Goal: Transaction & Acquisition: Purchase product/service

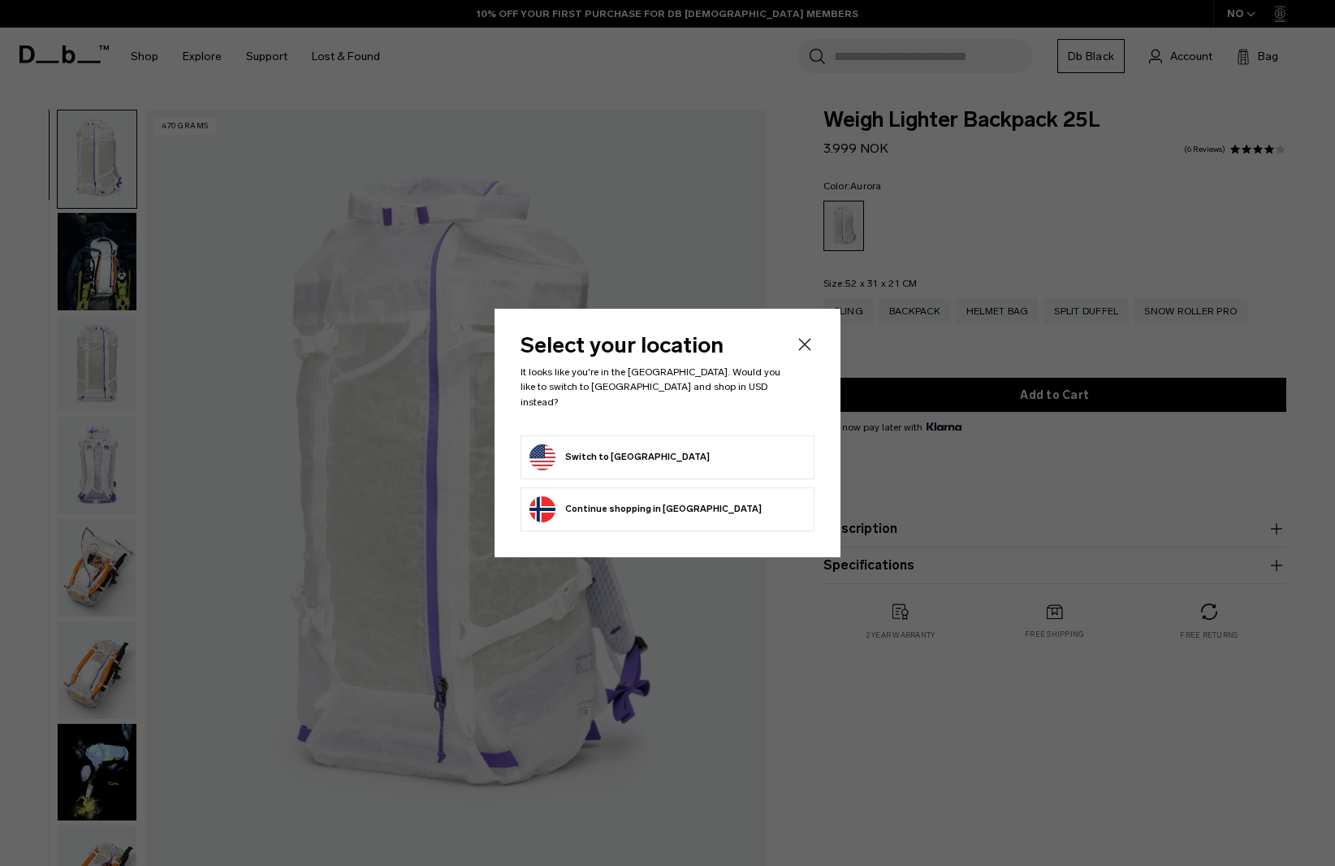
click at [811, 354] on icon "Close" at bounding box center [804, 344] width 19 height 19
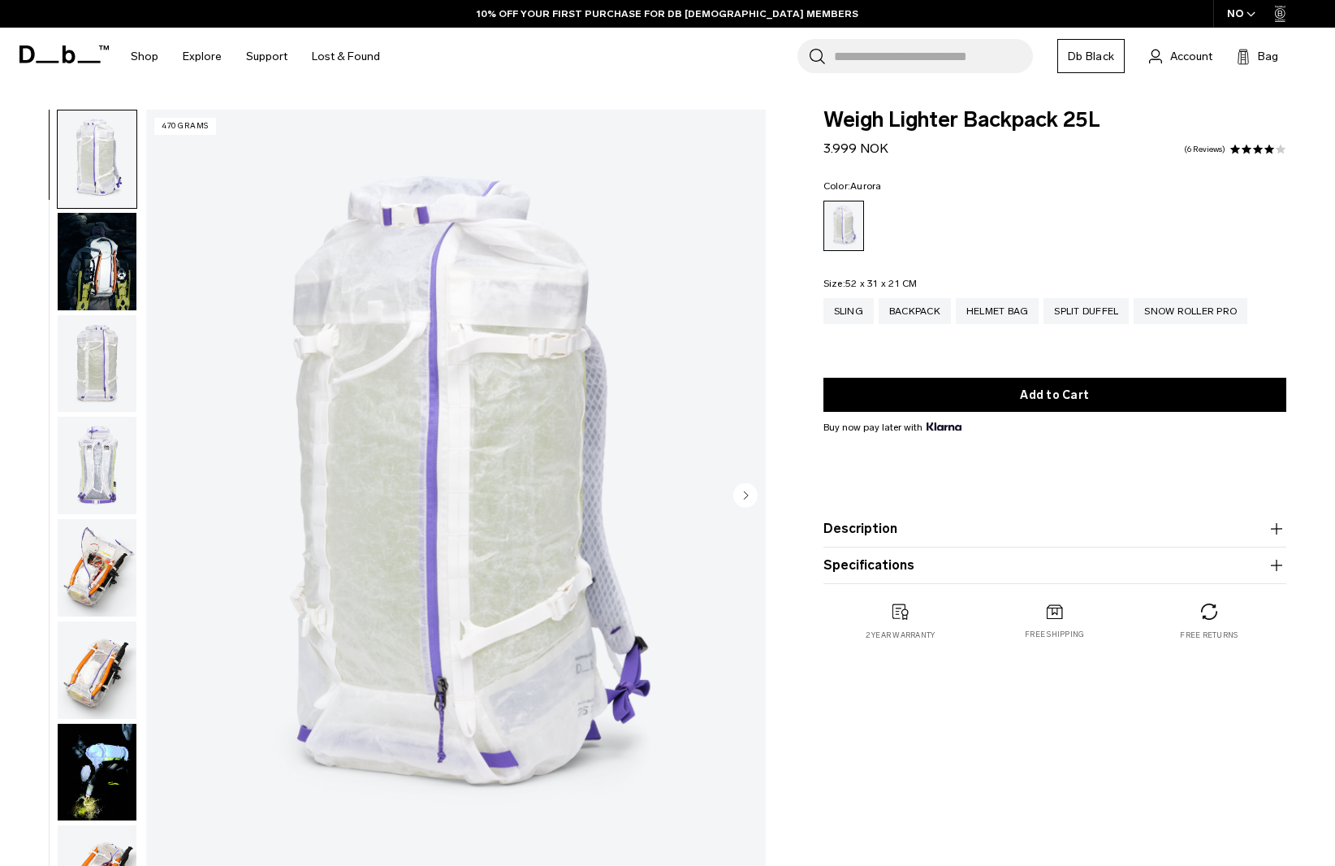
click at [116, 279] on img "button" at bounding box center [97, 261] width 79 height 97
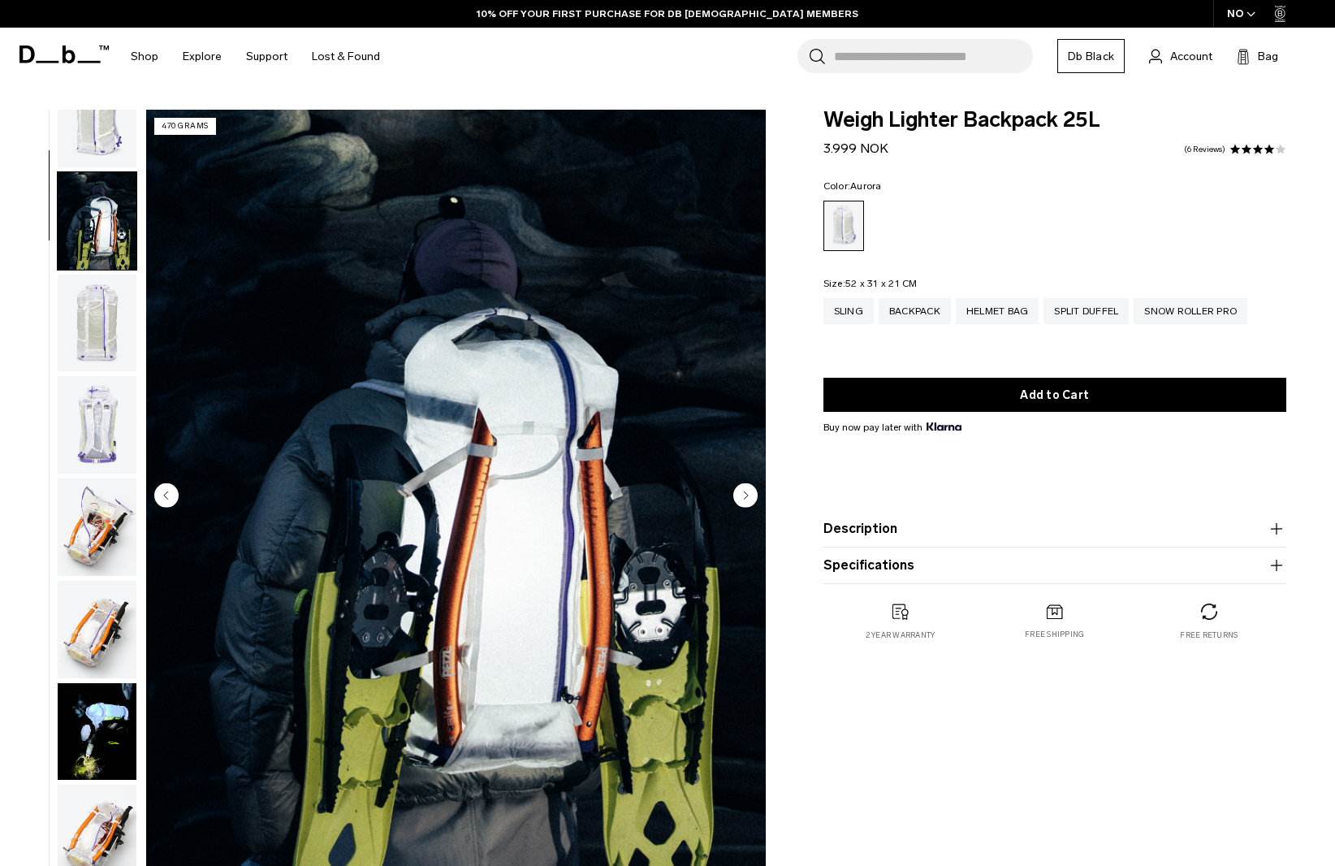
scroll to position [102, 0]
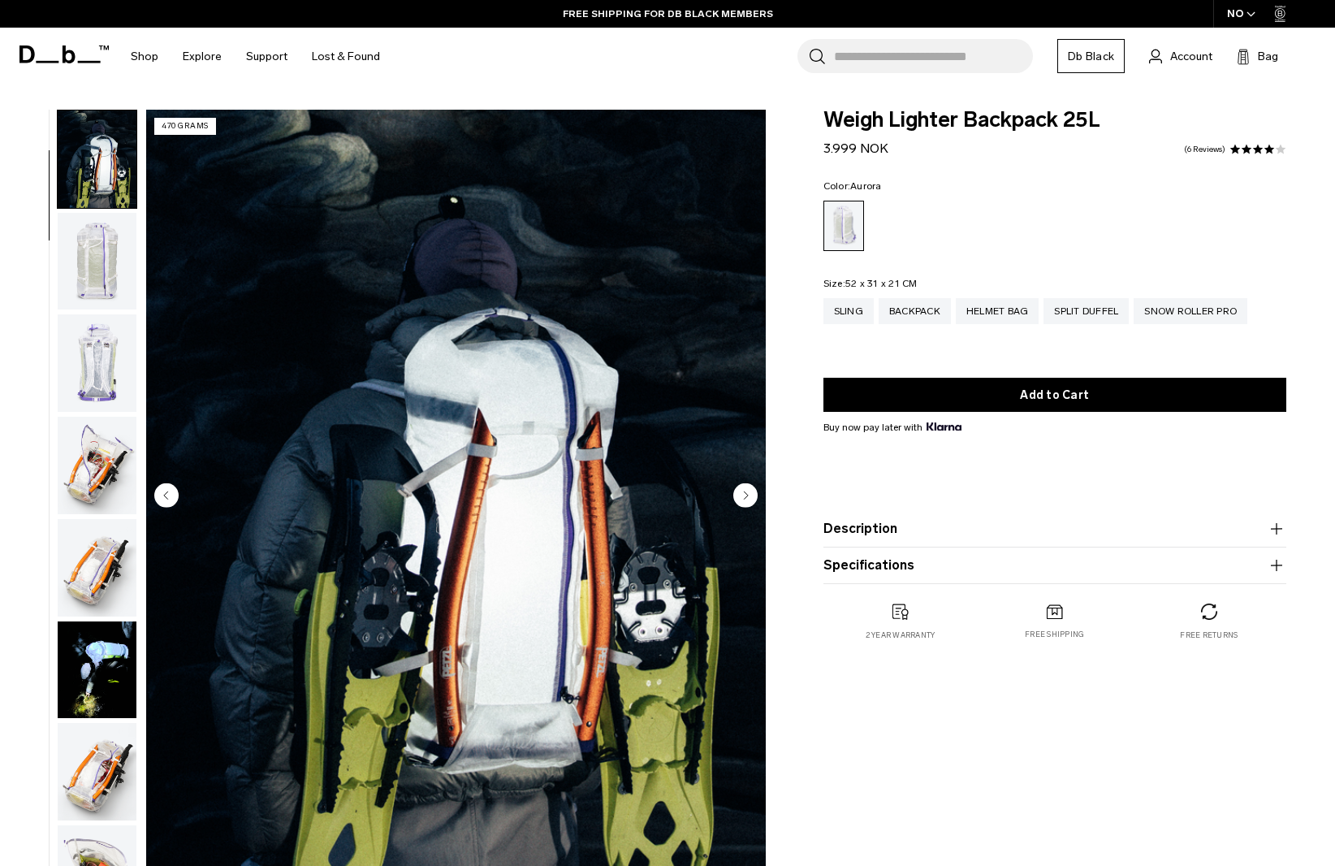
click at [106, 277] on img "button" at bounding box center [97, 261] width 79 height 97
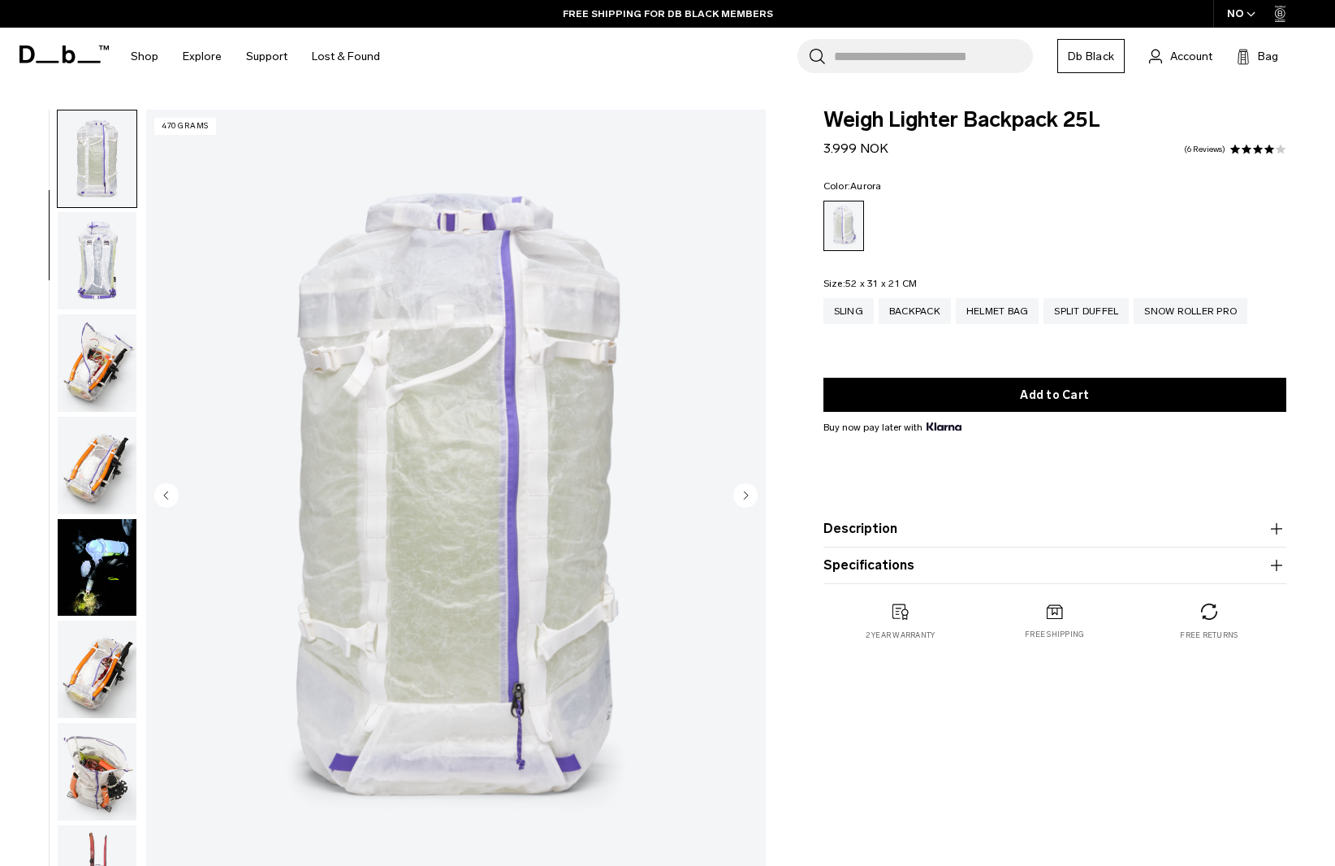
click at [106, 277] on img "button" at bounding box center [97, 260] width 79 height 97
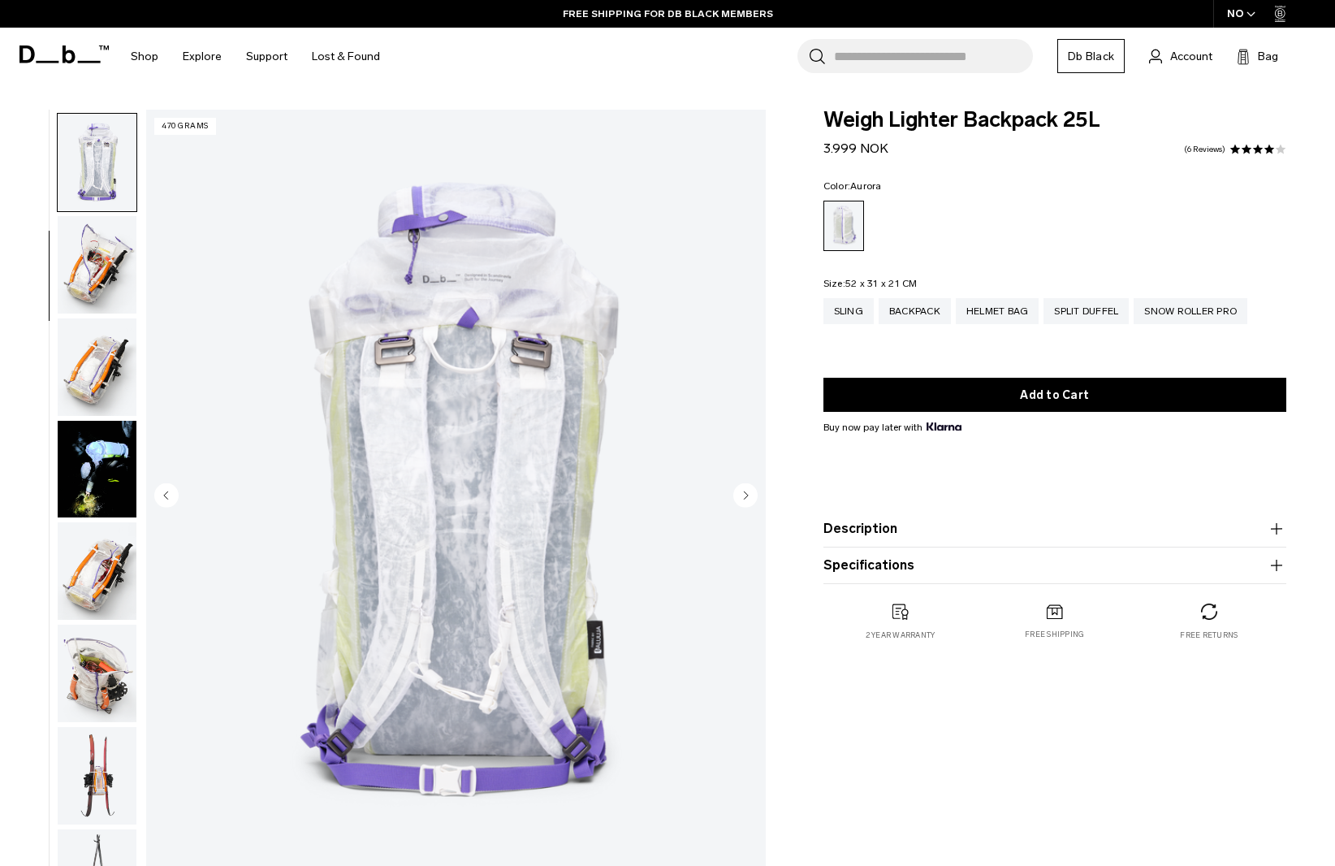
scroll to position [306, 0]
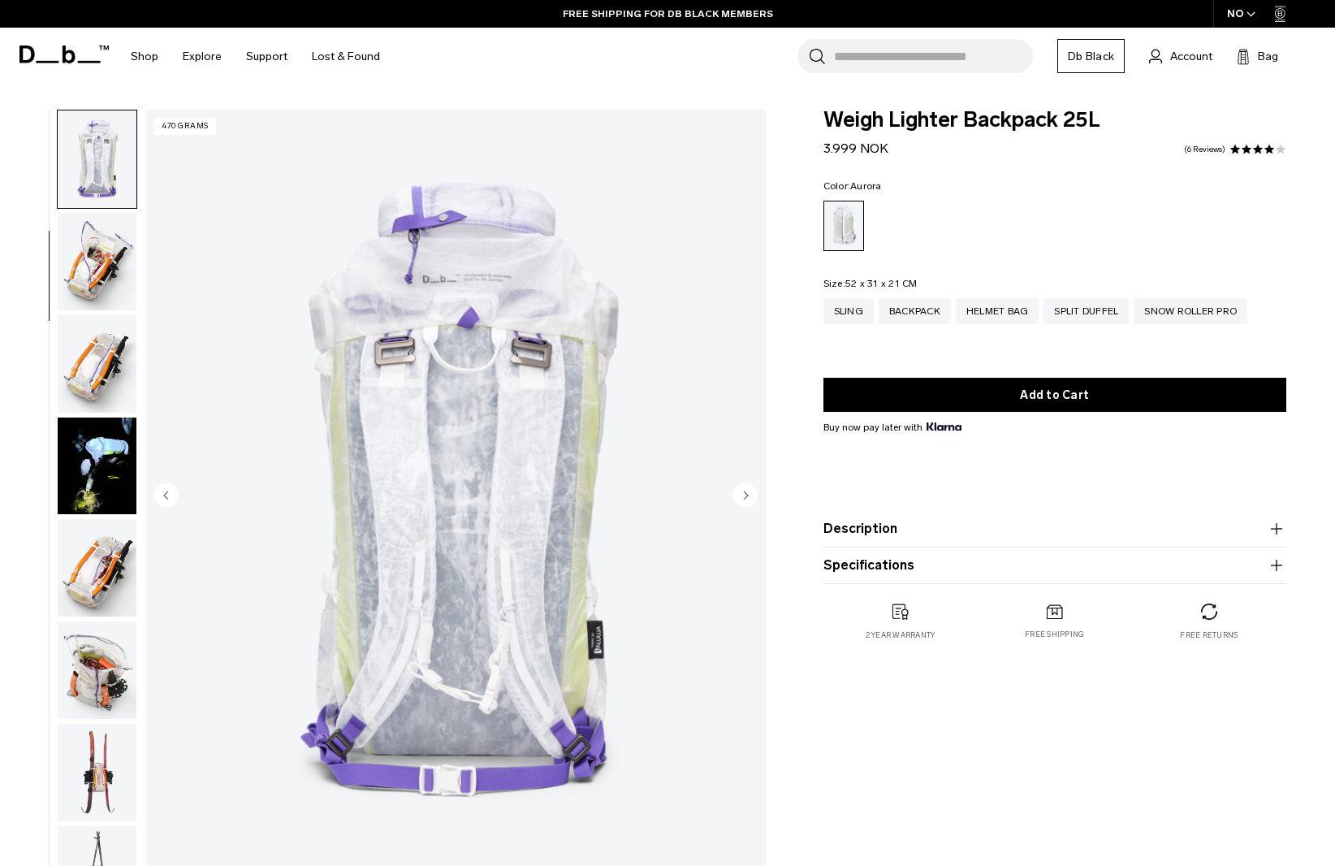
click at [106, 277] on img "button" at bounding box center [97, 261] width 79 height 97
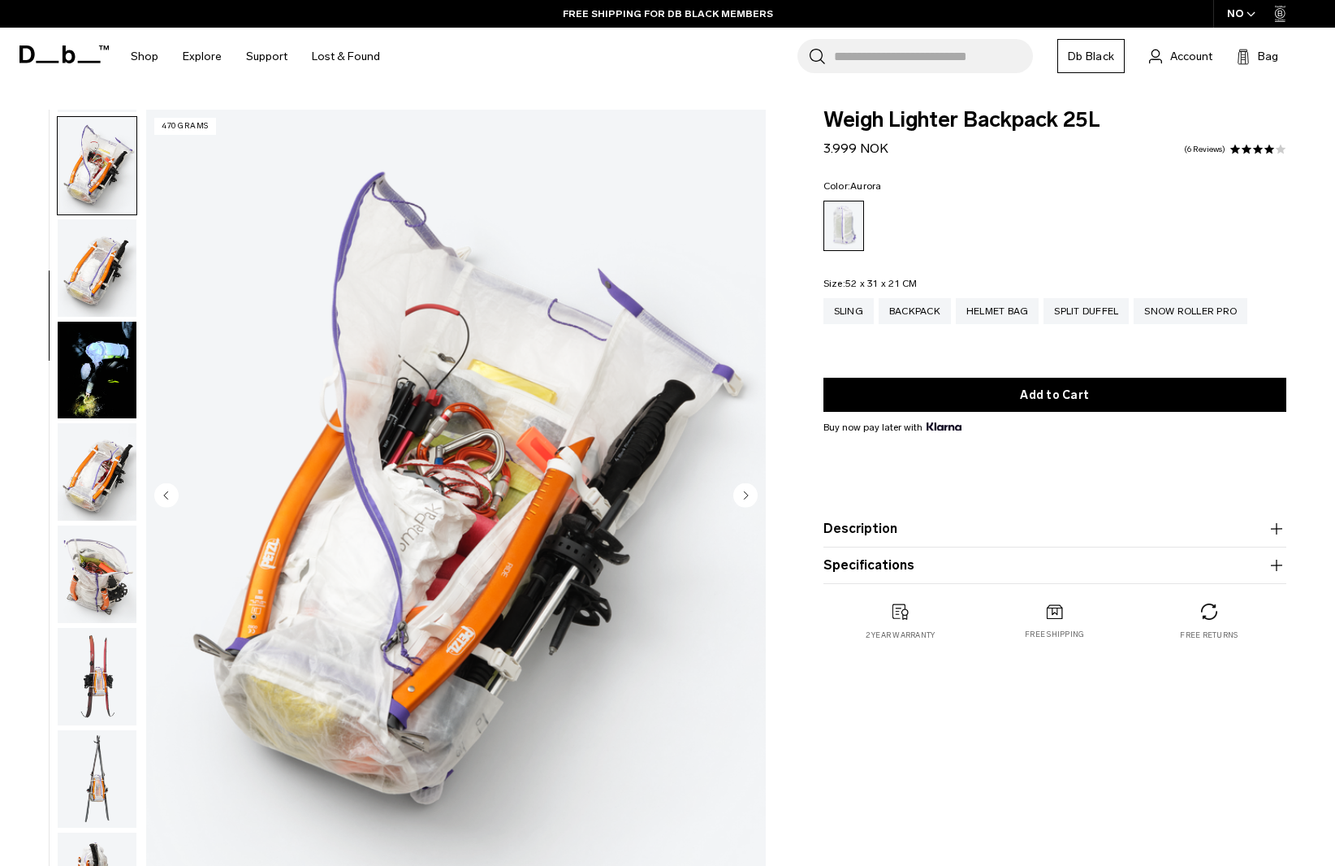
scroll to position [408, 0]
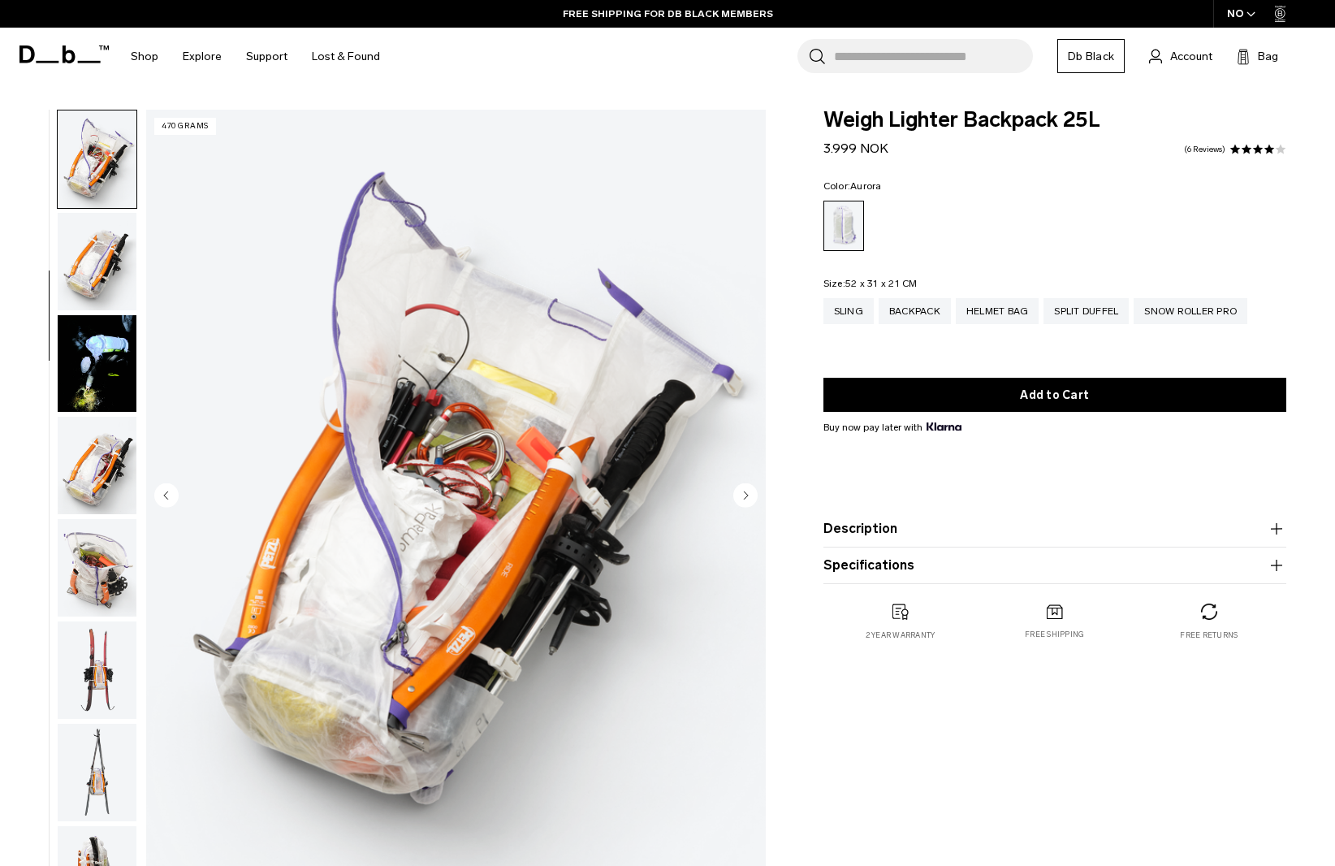
click at [96, 262] on img "button" at bounding box center [97, 261] width 79 height 97
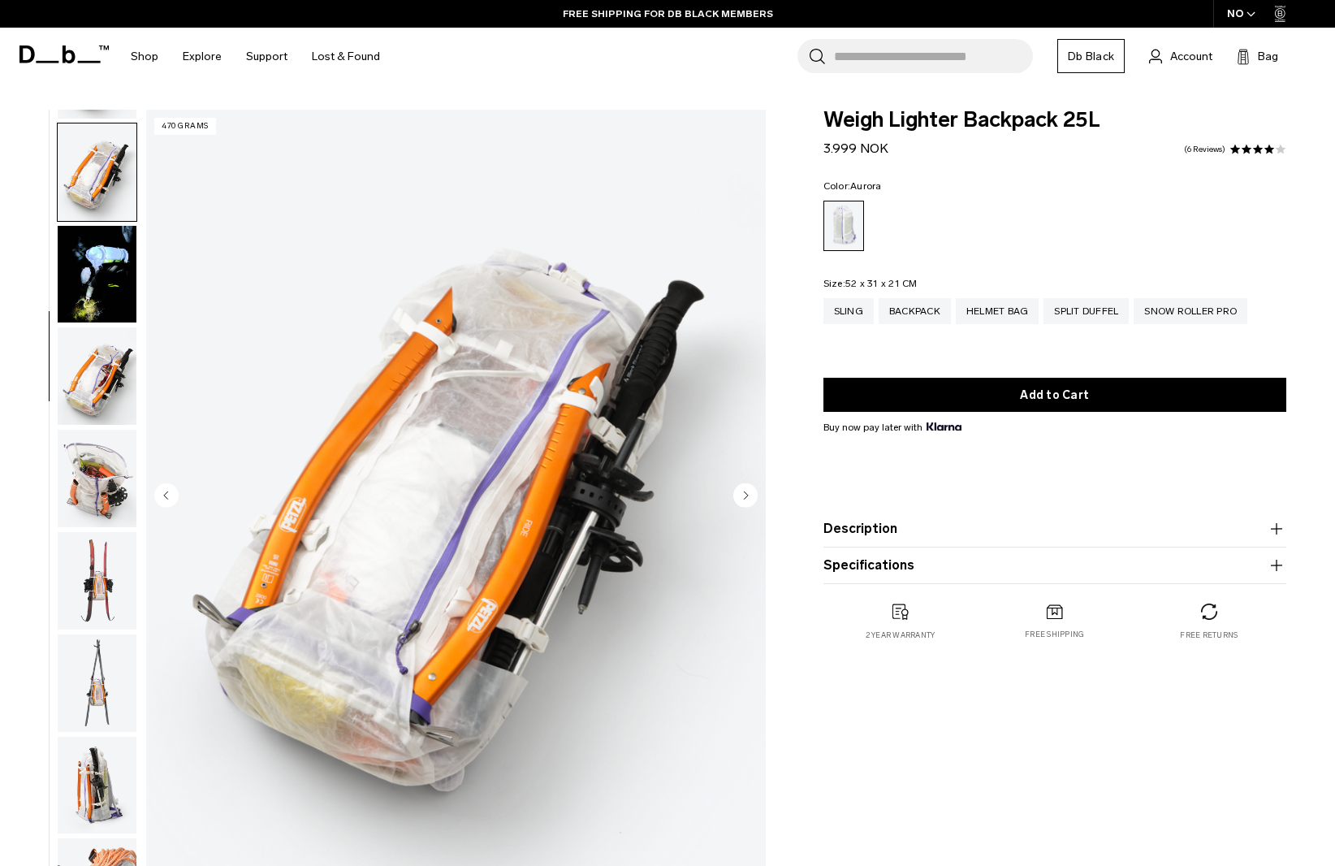
scroll to position [511, 0]
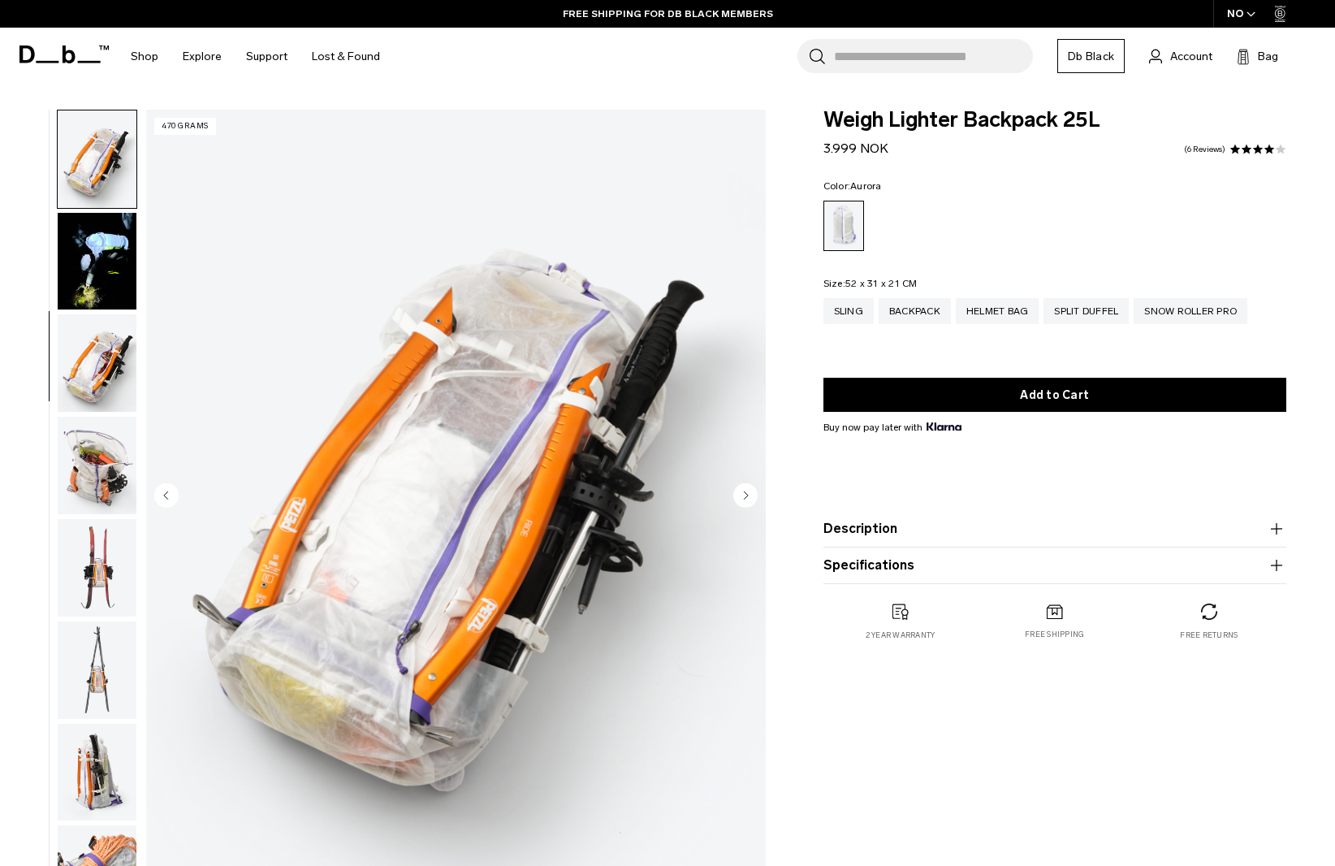
click at [96, 262] on img "button" at bounding box center [97, 261] width 79 height 97
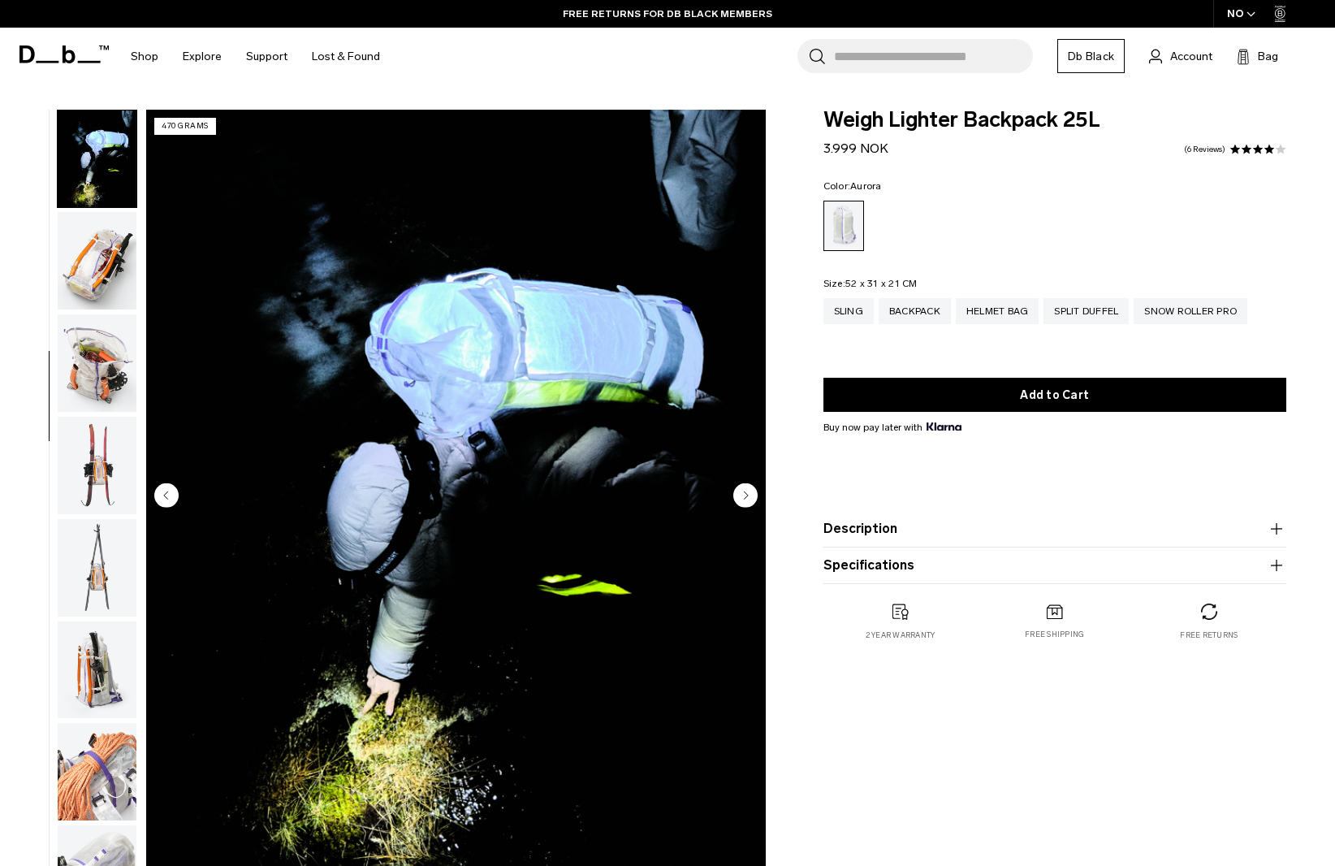
click at [99, 280] on img "button" at bounding box center [97, 260] width 79 height 97
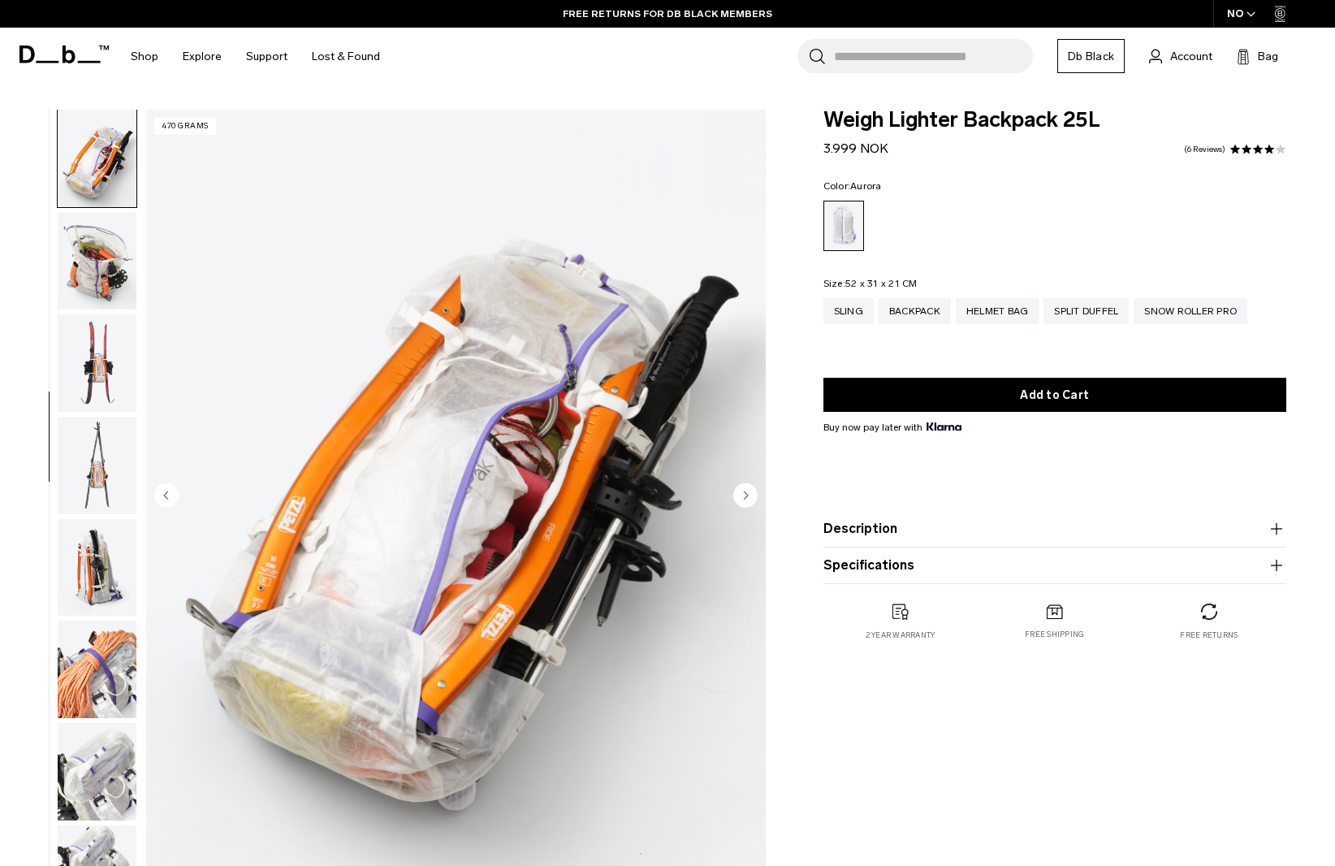
click at [95, 338] on img "button" at bounding box center [97, 362] width 79 height 97
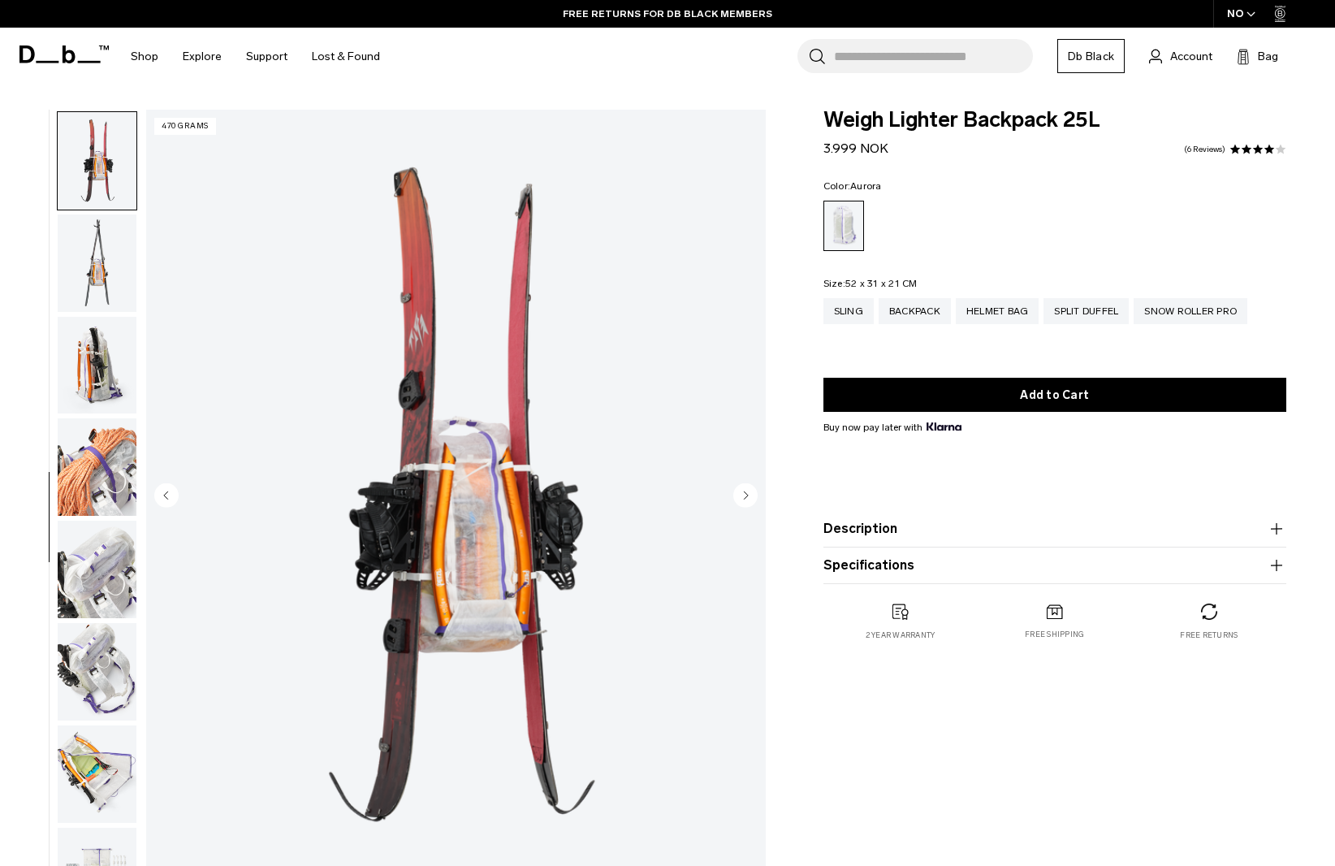
scroll to position [919, 0]
click at [1262, 149] on span at bounding box center [1257, 149] width 11 height 11
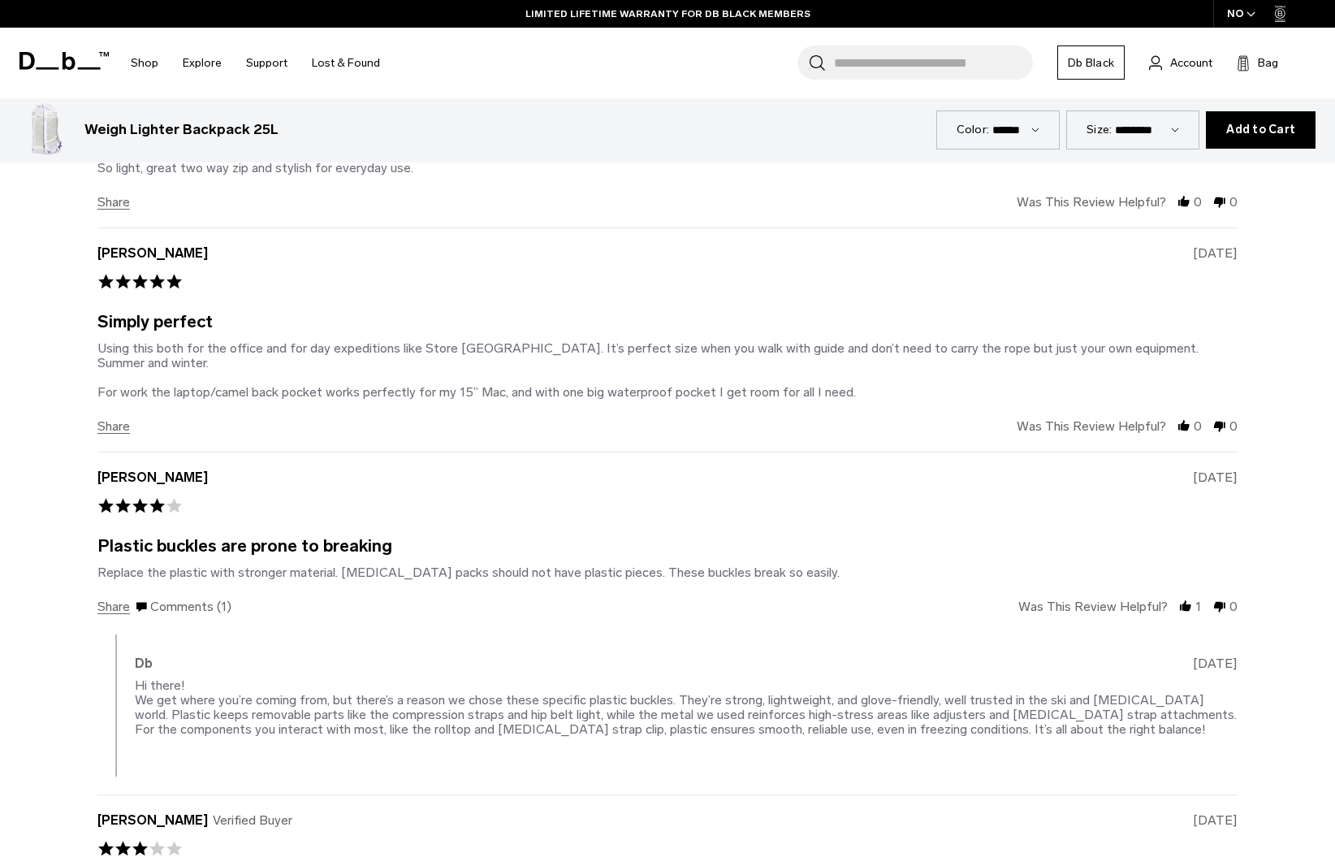
scroll to position [3703, 0]
